Goal: Navigation & Orientation: Go to known website

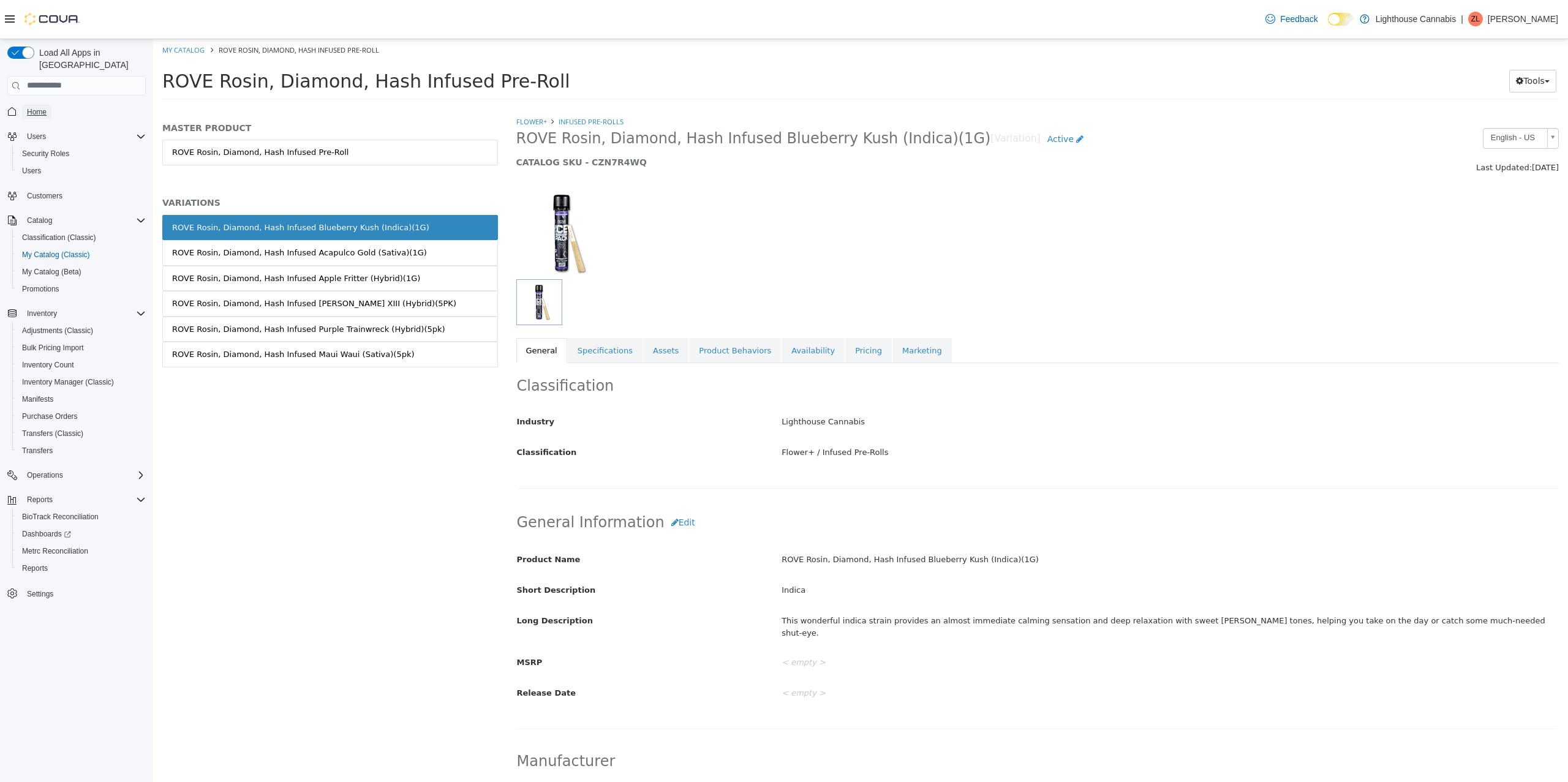
click at [37, 107] on span "Home" at bounding box center [36, 111] width 20 height 10
